Goal: Transaction & Acquisition: Purchase product/service

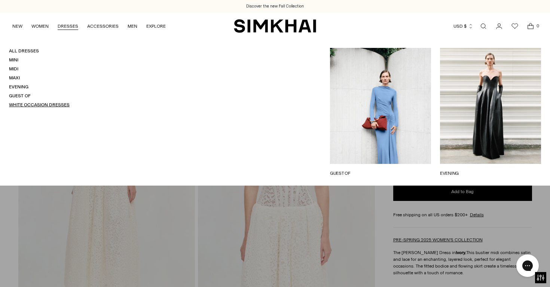
click at [24, 104] on link "White Occasion Dresses" at bounding box center [39, 104] width 61 height 5
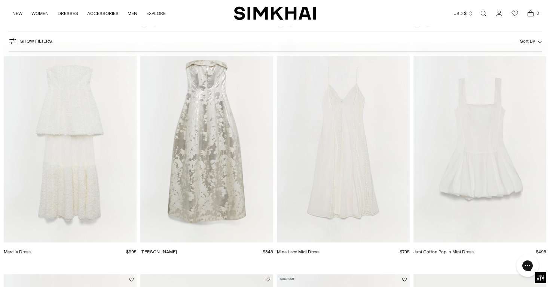
scroll to position [824, 0]
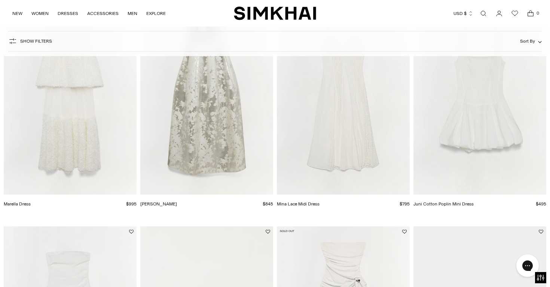
click at [0, 0] on img "Marella Dress" at bounding box center [0, 0] width 0 height 0
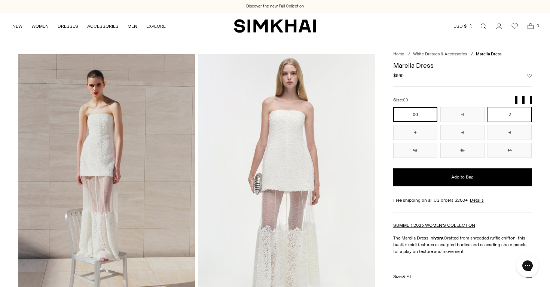
click at [504, 115] on button "2" at bounding box center [509, 114] width 44 height 15
